Goal: Check status: Check status

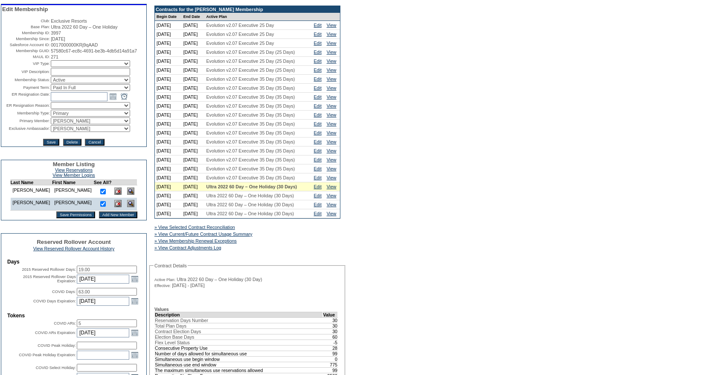
scroll to position [84, 0]
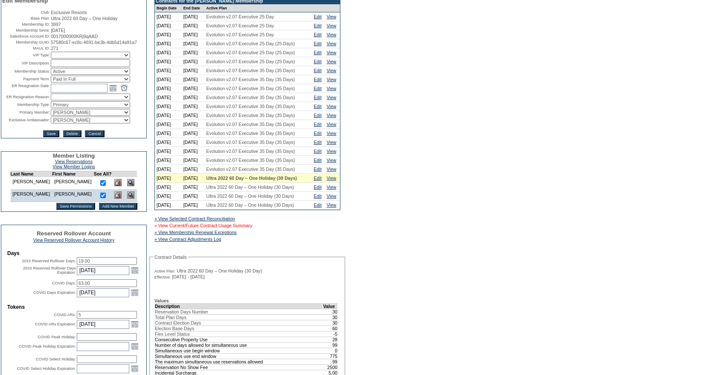
click at [240, 228] on link "» View Current/Future Contract Usage Summary" at bounding box center [203, 225] width 98 height 5
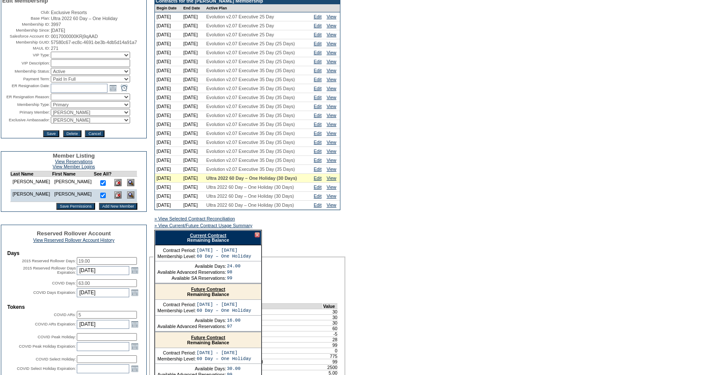
click at [220, 238] on link "Current Contract" at bounding box center [208, 235] width 36 height 5
click at [320, 172] on link "Edit" at bounding box center [318, 168] width 8 height 5
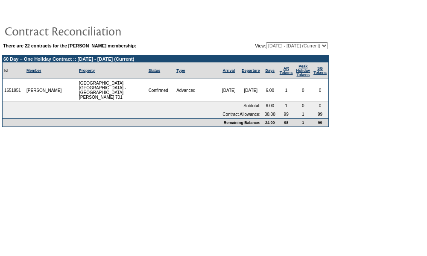
click at [270, 47] on select "[DATE] - [DATE] [DATE] - [DATE] [DATE] - [DATE] [DATE] - [DATE] [DATE] - [DATE]…" at bounding box center [297, 45] width 62 height 7
click at [266, 43] on select "[DATE] - [DATE] [DATE] - [DATE] [DATE] - [DATE] [DATE] - [DATE] [DATE] - [DATE]…" at bounding box center [297, 45] width 62 height 7
click at [276, 150] on body "There are 22 contracts for the [PERSON_NAME] membership: View: [DATE] - [DATE] …" at bounding box center [213, 125] width 427 height 251
click at [273, 49] on select "08/07/07 - 08/31/08 09/01/08 - 08/31/09 09/01/09 - 08/31/10 09/01/10 - 08/31/11…" at bounding box center [297, 45] width 62 height 7
select select "121267"
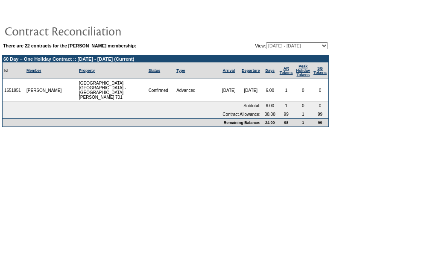
click at [266, 43] on select "08/07/07 - 08/31/08 09/01/08 - 08/31/09 09/01/09 - 08/31/10 09/01/10 - 08/31/11…" at bounding box center [297, 45] width 62 height 7
